Goal: Transaction & Acquisition: Purchase product/service

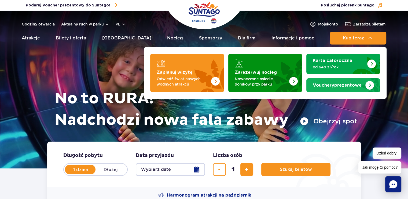
click at [326, 85] on span "Vouchery" at bounding box center [322, 85] width 21 height 4
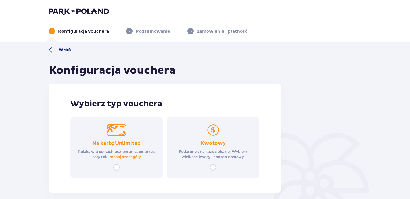
click at [53, 51] on span at bounding box center [52, 50] width 6 height 6
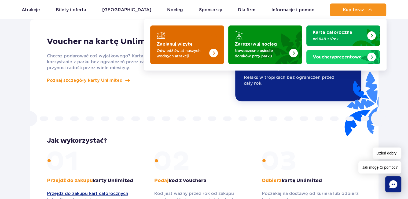
click at [174, 49] on p "Odwiedź świat naszych wodnych atrakcji" at bounding box center [183, 53] width 52 height 11
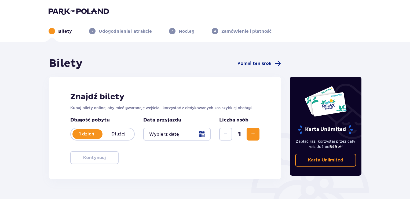
click at [189, 133] on div at bounding box center [176, 134] width 67 height 13
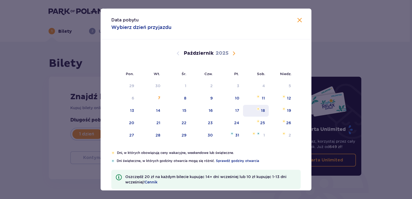
click at [255, 110] on div "18" at bounding box center [256, 111] width 26 height 12
type input "18.10.25"
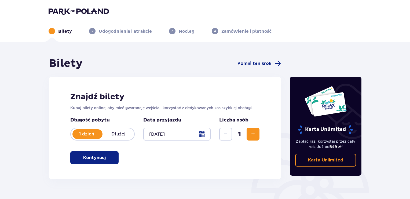
click at [250, 132] on span "Zwiększ" at bounding box center [253, 134] width 6 height 6
click at [83, 160] on p "Kontynuuj" at bounding box center [94, 158] width 23 height 6
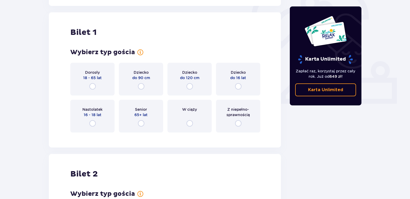
scroll to position [179, 0]
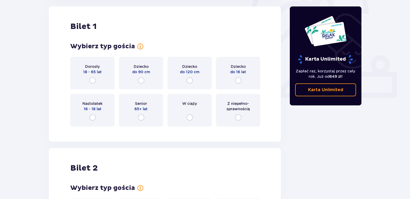
click at [91, 78] on input "radio" at bounding box center [92, 80] width 6 height 6
radio input "true"
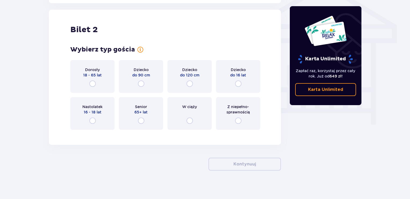
scroll to position [457, 0]
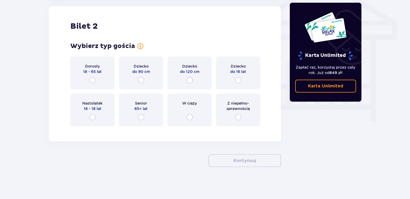
click at [93, 76] on div "Dorosły 18 - 65 lat" at bounding box center [92, 73] width 44 height 33
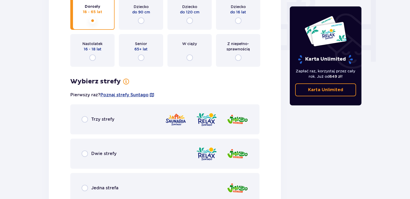
click at [93, 80] on div "Wybierz typ gościa dla biletu o numerze 2 Dorosły 18 - 65 lat Dziecko do 90 cm …" at bounding box center [164, 93] width 189 height 220
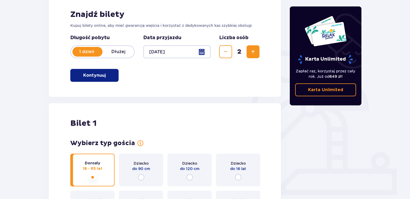
scroll to position [0, 0]
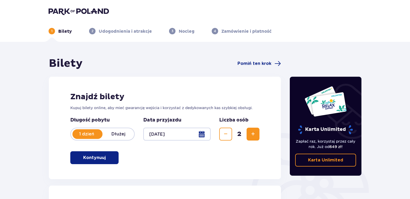
click at [55, 9] on img at bounding box center [79, 12] width 60 height 8
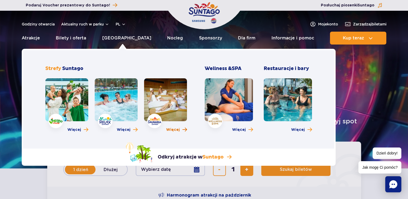
click at [170, 128] on span "Więcej" at bounding box center [173, 129] width 14 height 5
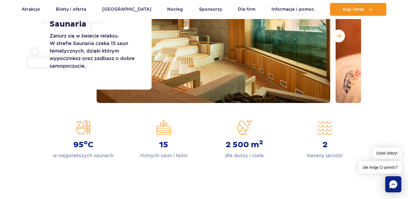
scroll to position [134, 0]
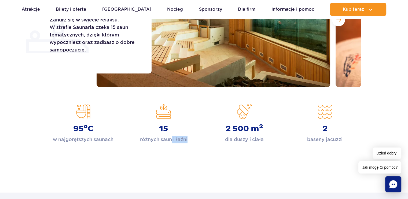
drag, startPoint x: 171, startPoint y: 140, endPoint x: 199, endPoint y: 138, distance: 28.0
click at [199, 138] on div "15 różnych saun i łaźni" at bounding box center [163, 123] width 72 height 39
click at [163, 145] on div "Strona główna Saunaria Saunaria Zanurz się w świecie relaksu. W strefie Saunari…" at bounding box center [204, 50] width 408 height 249
drag, startPoint x: 53, startPoint y: 141, endPoint x: 133, endPoint y: 134, distance: 81.2
click at [133, 134] on div "95 o C w najgorętszych saunach 15 różnych saun i łaźni 2 500 m 2 dla duszy i ci…" at bounding box center [204, 123] width 322 height 39
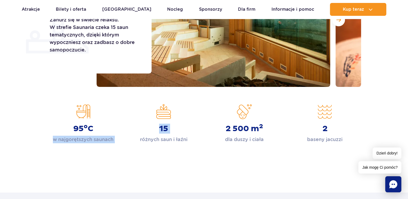
click at [94, 138] on p "w najgorętszych saunach" at bounding box center [83, 140] width 61 height 8
drag, startPoint x: 143, startPoint y: 140, endPoint x: 196, endPoint y: 140, distance: 53.6
click at [196, 140] on div "15 różnych saun i łaźni" at bounding box center [163, 123] width 72 height 39
click at [194, 140] on div "15 różnych saun i łaźni" at bounding box center [163, 123] width 72 height 39
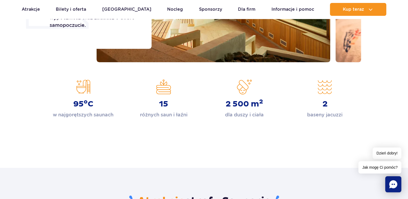
scroll to position [161, 0]
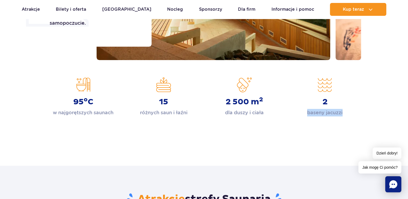
drag, startPoint x: 306, startPoint y: 113, endPoint x: 353, endPoint y: 120, distance: 48.2
click at [354, 119] on div "Strona główna Saunaria Saunaria Zanurz się w świecie relaksu. W strefie Saunari…" at bounding box center [204, 23] width 408 height 249
click at [336, 114] on p "baseny jacuzzi" at bounding box center [324, 113] width 35 height 8
drag, startPoint x: 345, startPoint y: 112, endPoint x: 307, endPoint y: 113, distance: 38.3
click at [307, 113] on div "2 baseny jacuzzi" at bounding box center [324, 96] width 72 height 39
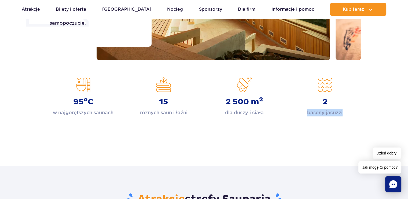
click at [304, 114] on div "2 baseny jacuzzi" at bounding box center [324, 96] width 72 height 39
drag, startPoint x: 305, startPoint y: 114, endPoint x: 341, endPoint y: 115, distance: 35.9
click at [341, 115] on div "2 baseny jacuzzi" at bounding box center [324, 96] width 72 height 39
click at [331, 115] on p "baseny jacuzzi" at bounding box center [324, 113] width 35 height 8
drag, startPoint x: 344, startPoint y: 113, endPoint x: 304, endPoint y: 114, distance: 40.5
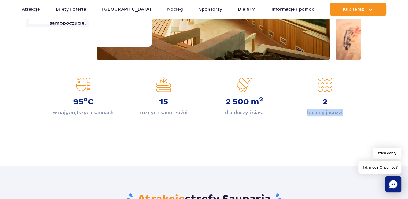
click at [304, 114] on div "2 baseny jacuzzi" at bounding box center [324, 96] width 72 height 39
click at [303, 119] on div "Strona główna Saunaria Saunaria Zanurz się w świecie relaksu. W strefie Saunari…" at bounding box center [204, 23] width 408 height 249
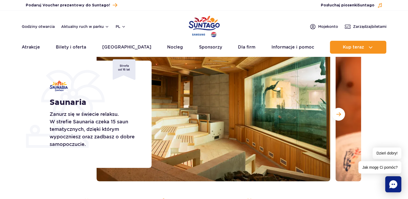
scroll to position [0, 0]
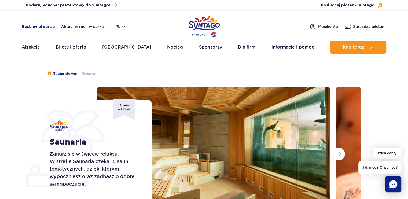
click at [41, 26] on link "Godziny otwarcia" at bounding box center [38, 26] width 33 height 5
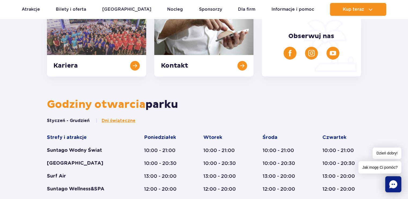
scroll to position [96, 0]
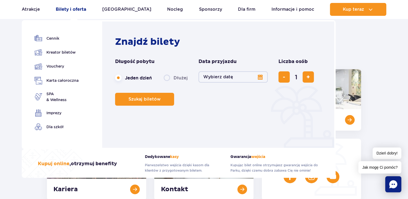
click at [69, 6] on link "Bilety i oferta" at bounding box center [71, 9] width 30 height 13
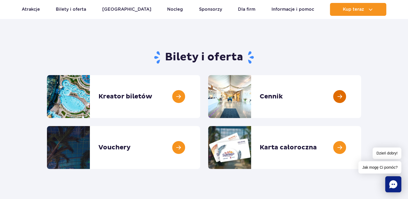
click at [361, 87] on link at bounding box center [361, 96] width 0 height 43
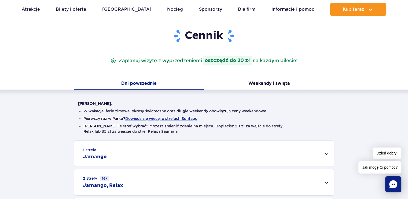
scroll to position [54, 0]
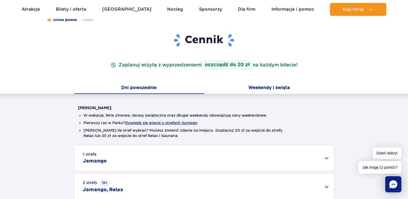
click at [266, 85] on button "Weekendy i święta" at bounding box center [269, 88] width 130 height 11
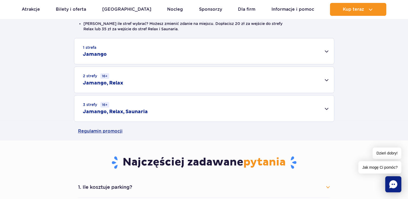
scroll to position [161, 0]
click at [285, 110] on div "3 strefy 16+ Jamango, Relax, Saunaria" at bounding box center [203, 108] width 259 height 26
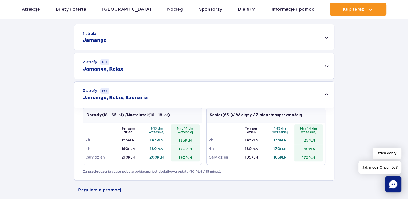
scroll to position [214, 0]
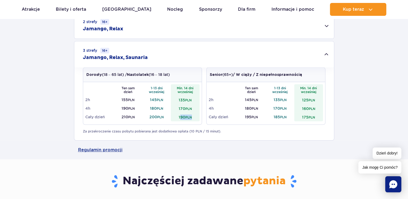
drag, startPoint x: 180, startPoint y: 117, endPoint x: 192, endPoint y: 116, distance: 12.3
click at [192, 116] on td "190 PLN" at bounding box center [185, 117] width 29 height 9
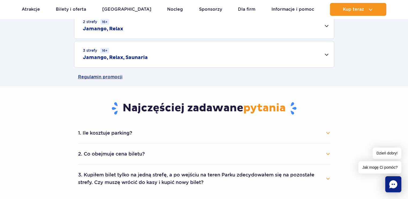
click at [366, 69] on div "Regulamin promocji" at bounding box center [204, 77] width 408 height 19
click at [392, 154] on span "Dzień dobry!" at bounding box center [386, 153] width 29 height 12
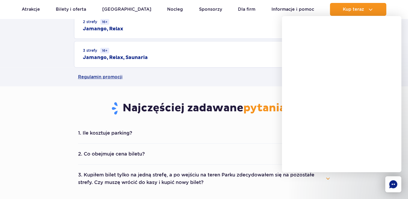
click at [49, 73] on div "Regulamin promocji" at bounding box center [204, 77] width 408 height 19
click at [116, 130] on button "1. Ile kosztuje parking?" at bounding box center [204, 133] width 252 height 12
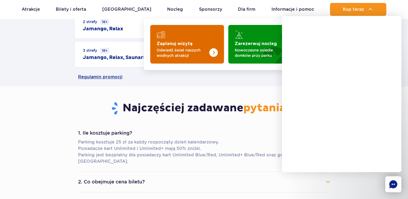
click at [192, 32] on img "Zaplanuj wizytę" at bounding box center [202, 43] width 43 height 42
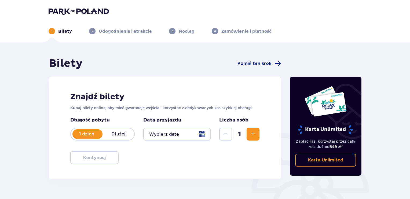
click at [198, 135] on div at bounding box center [176, 134] width 67 height 13
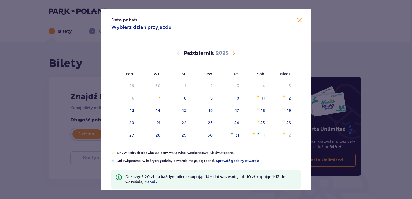
click at [44, 69] on div "Data pobytu Wybierz dzień przyjazdu Pon. Wt. Śr. Czw. Pt. Sob. Niedz. Wrzesień …" at bounding box center [206, 99] width 412 height 199
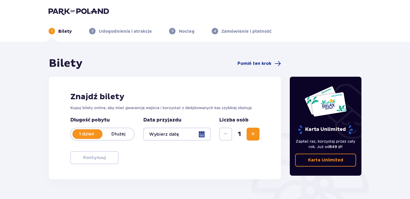
click at [200, 136] on div at bounding box center [176, 134] width 67 height 13
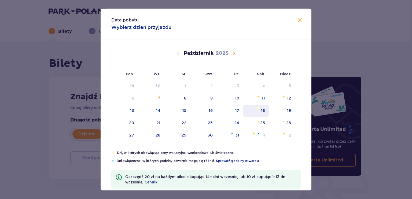
click at [259, 111] on div "18" at bounding box center [256, 111] width 26 height 12
type input "18.10.25"
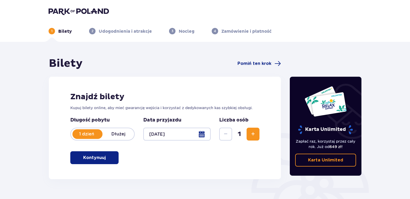
click at [255, 135] on span "Zwiększ" at bounding box center [253, 134] width 6 height 6
click at [264, 159] on div "Znajdź bilety Kupuj bilety online, aby mieć gwarancję wejścia i korzystać z ded…" at bounding box center [165, 128] width 232 height 102
click at [98, 158] on p "Kontynuuj" at bounding box center [94, 158] width 23 height 6
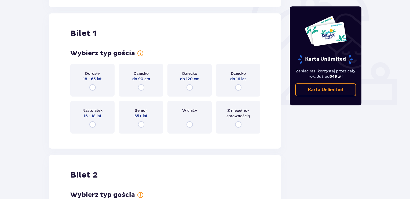
scroll to position [179, 0]
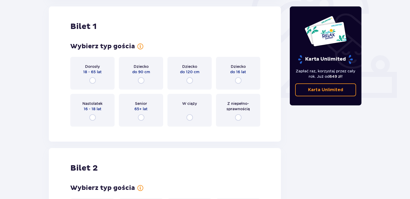
click at [91, 80] on input "radio" at bounding box center [92, 80] width 6 height 6
radio input "true"
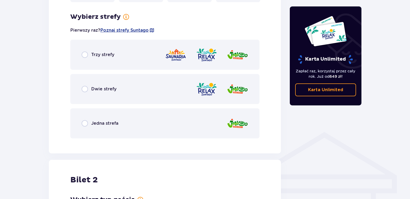
scroll to position [310, 0]
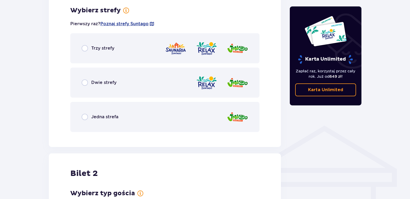
click at [85, 50] on input "radio" at bounding box center [84, 48] width 6 height 6
radio input "true"
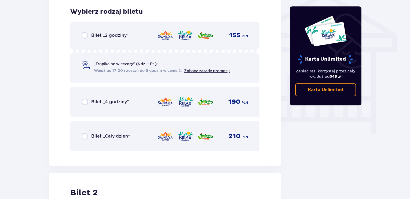
scroll to position [446, 0]
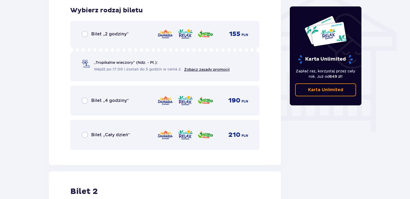
click at [83, 134] on input "radio" at bounding box center [84, 135] width 6 height 6
radio input "true"
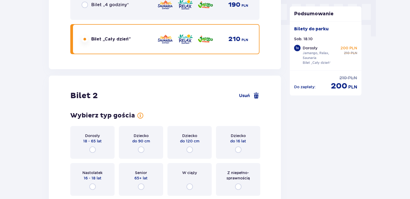
scroll to position [611, 0]
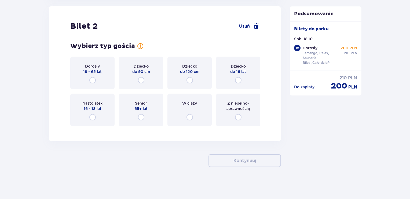
click at [93, 81] on input "radio" at bounding box center [92, 80] width 6 height 6
radio input "true"
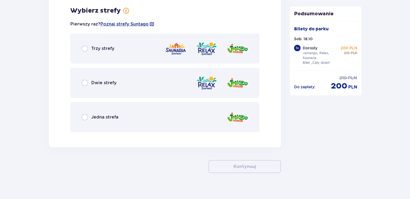
click at [86, 48] on input "radio" at bounding box center [84, 48] width 6 height 6
radio input "true"
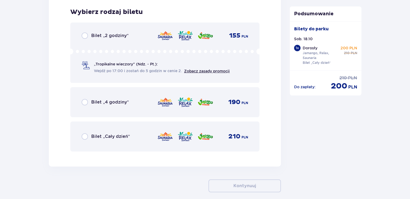
scroll to position [877, 0]
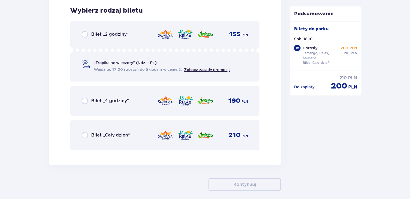
click at [82, 136] on input "radio" at bounding box center [84, 135] width 6 height 6
radio input "true"
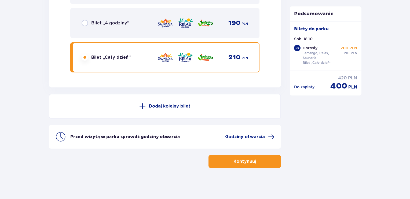
scroll to position [955, 0]
drag, startPoint x: 331, startPoint y: 86, endPoint x: 357, endPoint y: 84, distance: 25.8
click at [357, 84] on div "Do zapłaty : cena regularna 420 PLN cena po obniżce 400 PLN" at bounding box center [325, 80] width 72 height 21
click at [343, 84] on span "400" at bounding box center [338, 86] width 17 height 10
click at [267, 162] on button "Kontynuuj" at bounding box center [244, 161] width 72 height 13
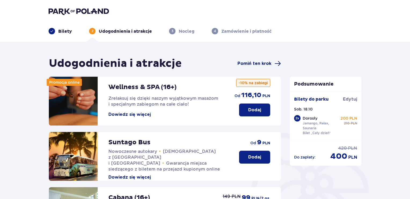
click at [264, 64] on span "Pomiń ten krok" at bounding box center [254, 64] width 34 height 6
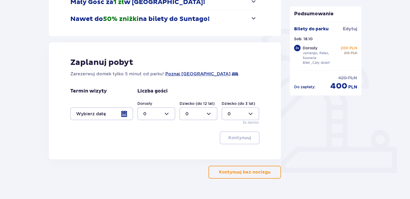
scroll to position [116, 0]
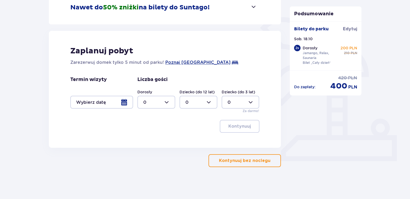
click at [229, 163] on p "Kontynuuj bez noclegu" at bounding box center [244, 161] width 51 height 6
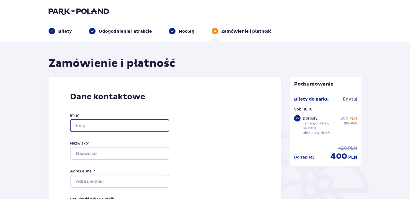
click at [94, 127] on input "Imię *" at bounding box center [119, 125] width 99 height 13
type input "Piotr"
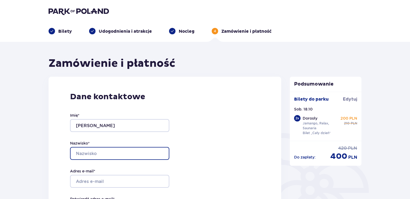
type input "Beauvale"
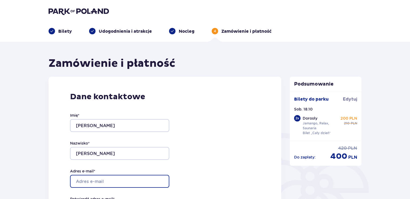
type input "piotrbeauvale@gmail.com"
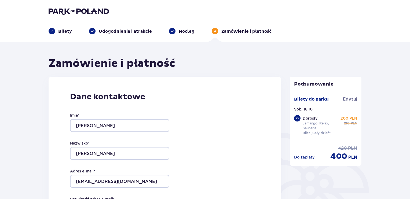
type input "piotrbeauvale@gmail.com"
type input "+48605529294"
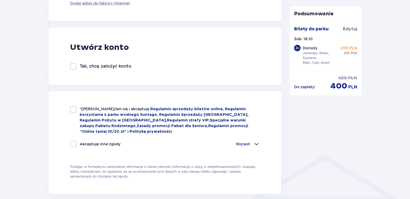
scroll to position [295, 0]
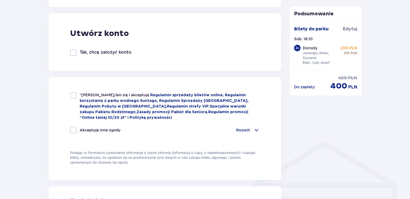
click at [73, 95] on div at bounding box center [73, 95] width 6 height 6
checkbox input "true"
click at [244, 127] on p "Rozwiń" at bounding box center [243, 129] width 14 height 5
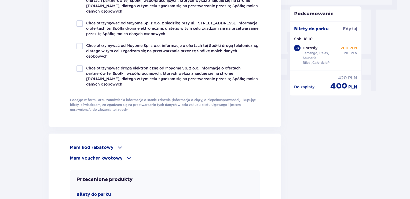
scroll to position [375, 0]
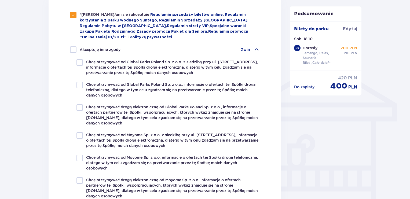
click at [249, 47] on p "Zwiń" at bounding box center [244, 49] width 9 height 5
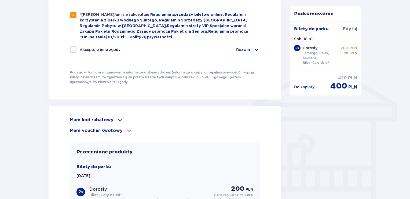
click at [81, 128] on p "Mam voucher kwotowy" at bounding box center [96, 131] width 53 height 6
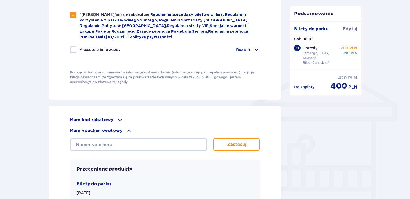
click at [79, 128] on p "Mam voucher kwotowy" at bounding box center [96, 131] width 53 height 6
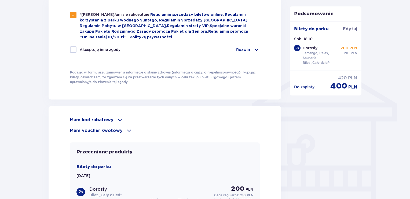
click at [78, 119] on p "Mam kod rabatowy" at bounding box center [91, 120] width 43 height 6
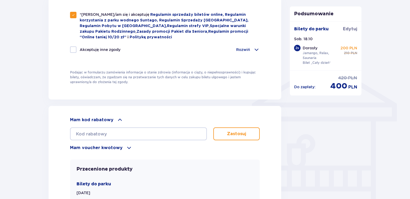
click at [79, 117] on p "Mam kod rabatowy" at bounding box center [91, 120] width 43 height 6
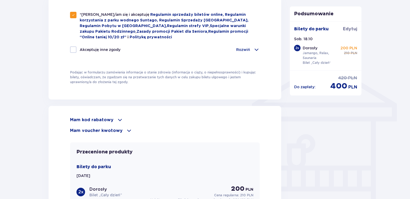
click at [81, 130] on p "Mam voucher kwotowy" at bounding box center [96, 131] width 53 height 6
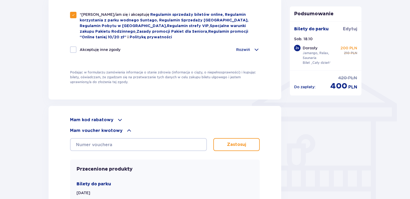
click at [81, 130] on p "Mam voucher kwotowy" at bounding box center [96, 131] width 53 height 6
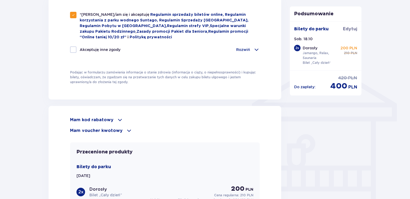
click at [82, 120] on p "Mam kod rabatowy" at bounding box center [91, 120] width 43 height 6
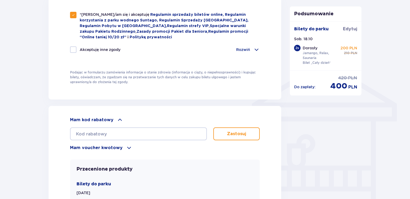
click at [81, 118] on p "Mam kod rabatowy" at bounding box center [91, 120] width 43 height 6
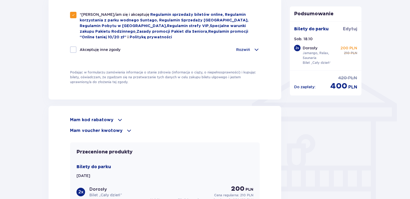
click at [82, 128] on p "Mam voucher kwotowy" at bounding box center [96, 131] width 53 height 6
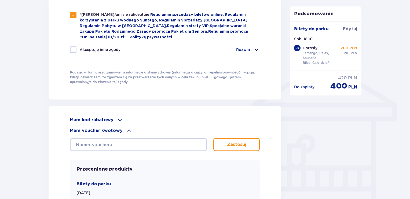
click at [82, 130] on p "Mam voucher kwotowy" at bounding box center [96, 131] width 53 height 6
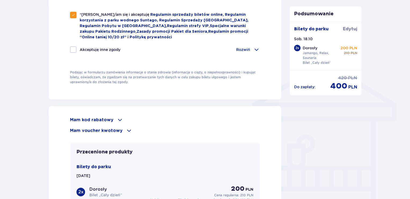
click at [81, 120] on p "Mam kod rabatowy" at bounding box center [91, 120] width 43 height 6
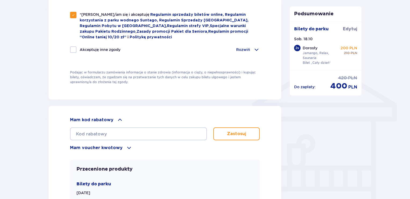
click at [80, 117] on p "Mam kod rabatowy" at bounding box center [91, 120] width 43 height 6
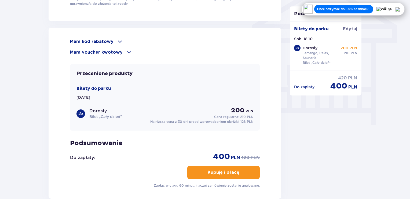
scroll to position [456, 0]
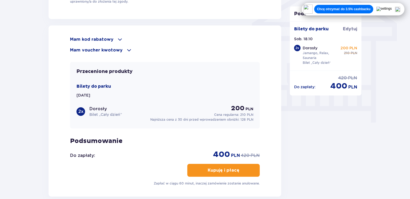
click at [77, 37] on p "Mam kod rabatowy" at bounding box center [91, 39] width 43 height 6
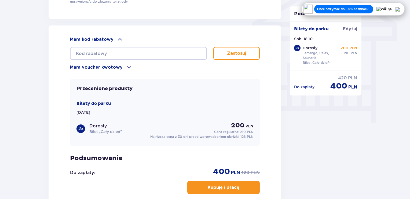
click at [77, 64] on p "Mam voucher kwotowy" at bounding box center [96, 67] width 53 height 6
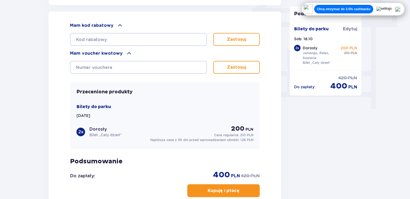
scroll to position [464, 0]
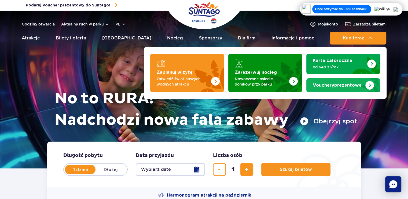
click at [324, 84] on span "Vouchery" at bounding box center [322, 85] width 21 height 4
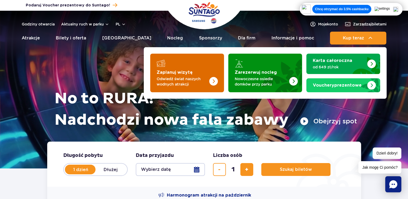
click at [192, 65] on img "Zaplanuj wizytę" at bounding box center [202, 71] width 43 height 42
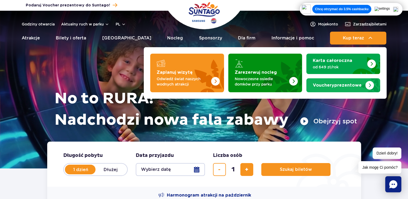
click at [338, 86] on strong "Vouchery prezentowe" at bounding box center [336, 85] width 49 height 4
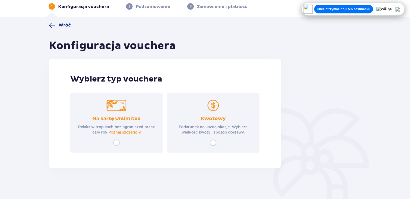
scroll to position [26, 0]
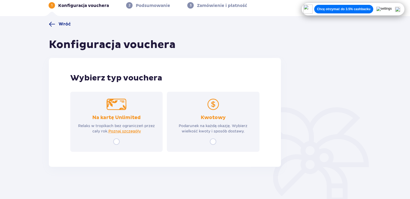
click at [212, 142] on input "radio" at bounding box center [213, 141] width 6 height 6
radio input "true"
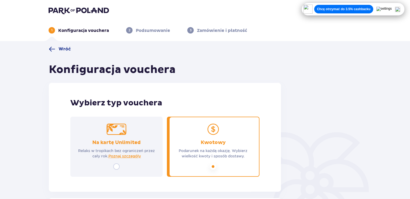
scroll to position [0, 0]
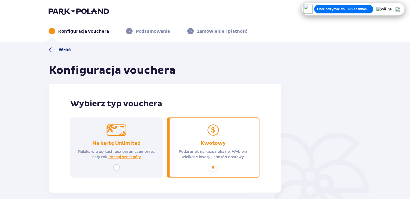
click at [56, 48] on span "Wróć" at bounding box center [60, 50] width 22 height 6
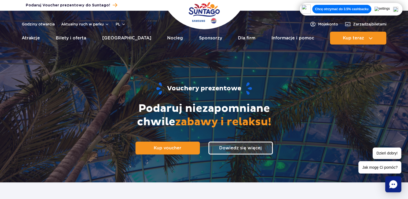
click at [394, 187] on icon "Chat" at bounding box center [393, 184] width 8 height 8
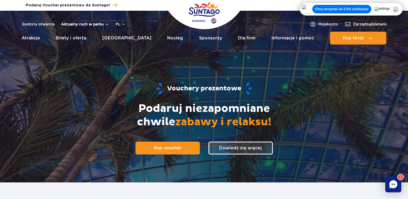
click at [84, 22] on button "Aktualny ruch w parku" at bounding box center [85, 24] width 48 height 4
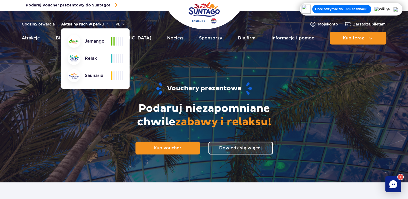
click at [98, 24] on button "Aktualny ruch w parku" at bounding box center [85, 24] width 48 height 4
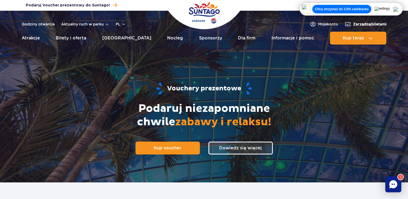
click at [356, 23] on span "Zarządzaj biletami" at bounding box center [370, 23] width 34 height 5
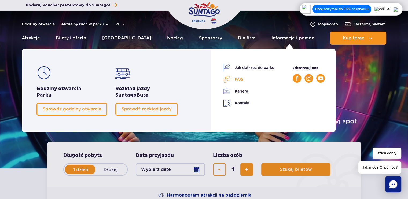
click at [241, 81] on link "FAQ" at bounding box center [248, 80] width 51 height 8
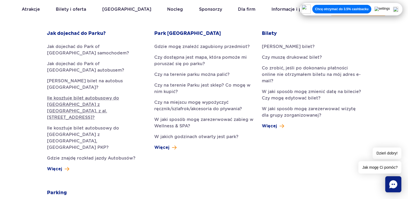
scroll to position [161, 0]
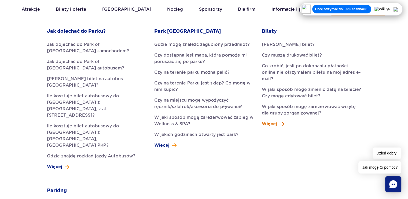
click at [273, 121] on span "Więcej" at bounding box center [269, 124] width 15 height 6
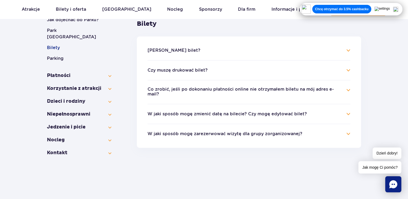
scroll to position [107, 0]
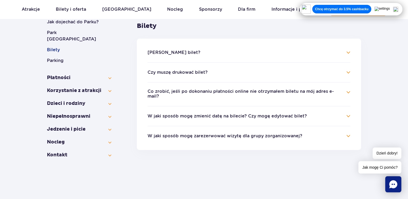
click at [199, 114] on button "W jaki sposób mogę zmienić datę na bilecie? Czy mogę edytować bilet?" at bounding box center [226, 116] width 159 height 5
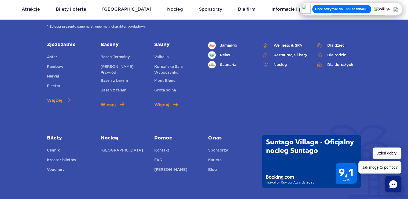
scroll to position [375, 0]
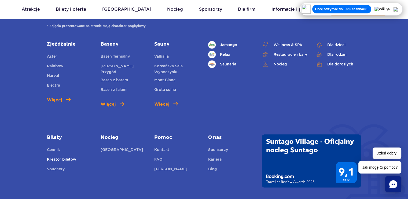
click at [53, 156] on link "Kreator biletów" at bounding box center [61, 160] width 29 height 8
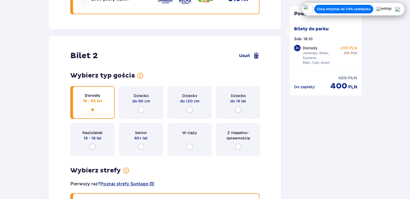
scroll to position [580, 0]
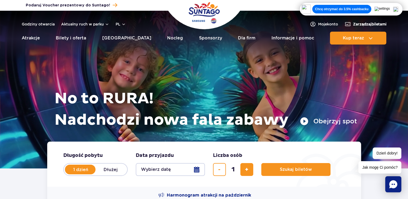
click at [356, 25] on span "Zarządzaj biletami" at bounding box center [370, 23] width 34 height 5
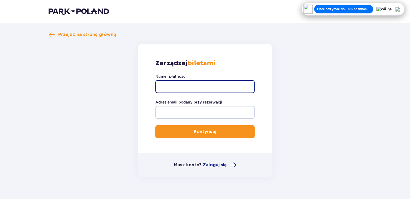
click at [172, 84] on input "Numer płatności" at bounding box center [204, 86] width 99 height 13
click at [170, 85] on input "Numer płatności" at bounding box center [204, 86] width 99 height 13
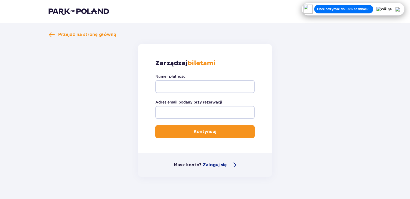
click at [140, 88] on div "Zarządzaj biletami Numer płatności Adres email podany przy rezerwacji Kontynuuj" at bounding box center [204, 98] width 133 height 109
click at [56, 37] on span "Przejdź na stronę główną" at bounding box center [83, 34] width 68 height 6
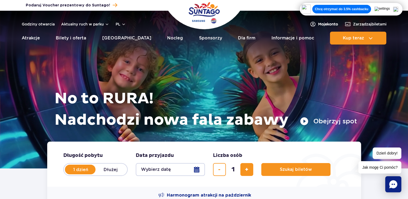
click at [318, 25] on span "Moje konto" at bounding box center [328, 23] width 20 height 5
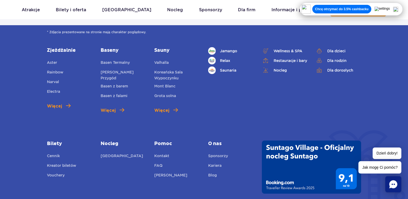
scroll to position [1914, 0]
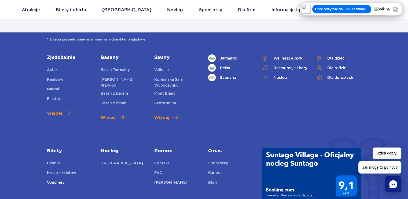
click at [58, 179] on link "Vouchery" at bounding box center [56, 183] width 18 height 8
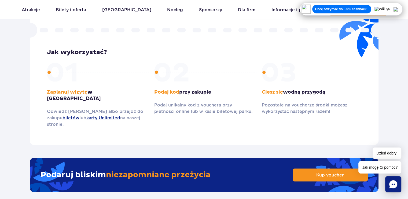
scroll to position [750, 0]
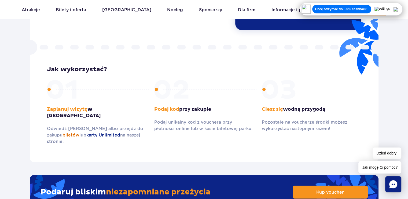
click at [62, 132] on link "biletów" at bounding box center [70, 134] width 17 height 5
